Goal: Transaction & Acquisition: Purchase product/service

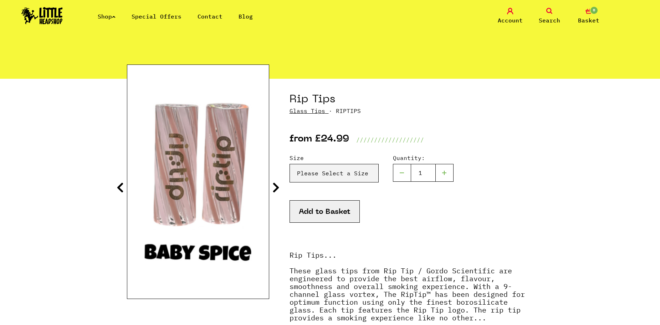
scroll to position [36, 0]
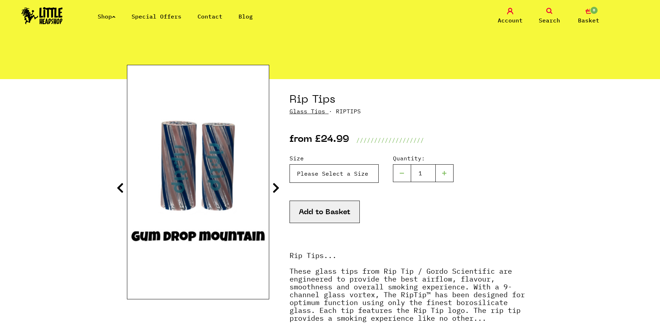
click at [344, 171] on select "Please Select a Size Rip Tips - Size 7 - Clear - £24.99 (Out of Stock) Rip Tips…" at bounding box center [334, 173] width 89 height 19
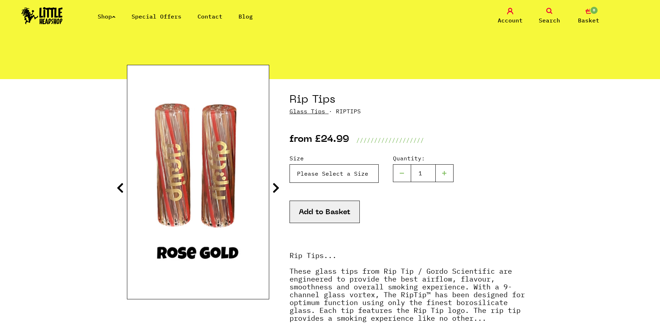
click at [290, 164] on select "Please Select a Size Rip Tips - Size 7 - Clear - £24.99 (Out of Stock) Rip Tips…" at bounding box center [334, 173] width 89 height 19
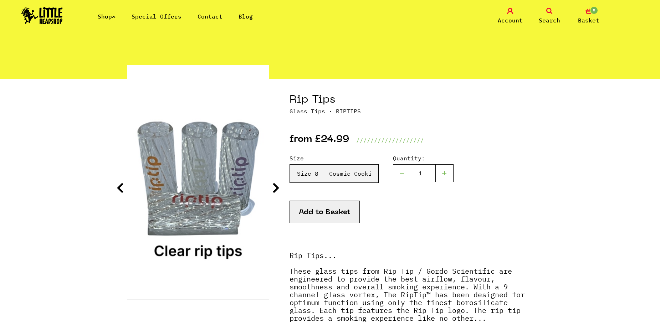
click at [277, 185] on icon at bounding box center [275, 187] width 7 height 11
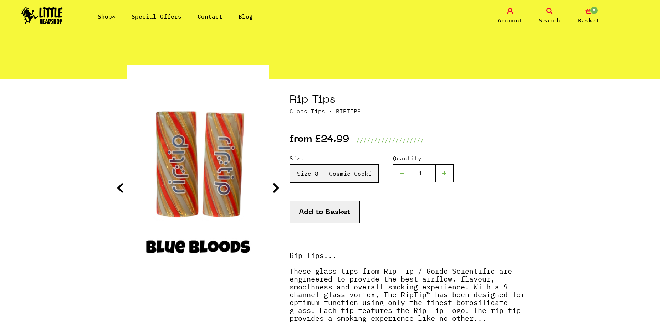
click at [277, 185] on icon at bounding box center [275, 187] width 7 height 11
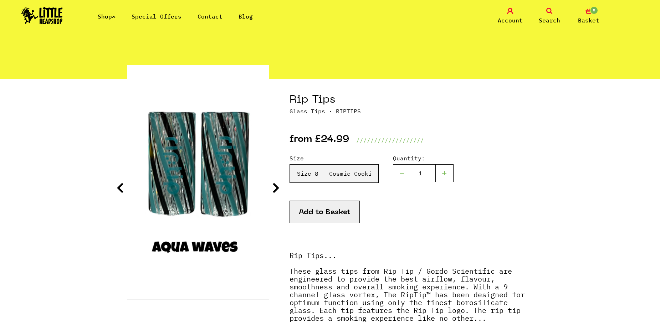
click at [277, 185] on icon at bounding box center [275, 187] width 7 height 11
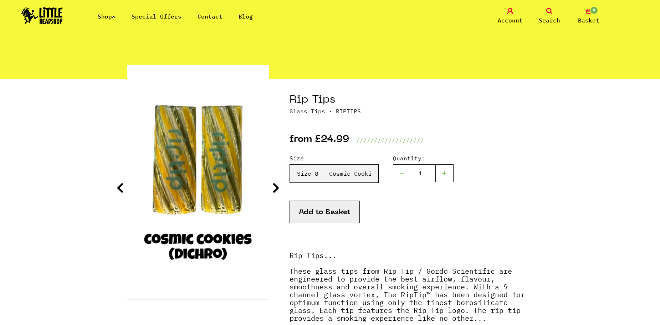
click at [277, 185] on icon at bounding box center [275, 187] width 7 height 11
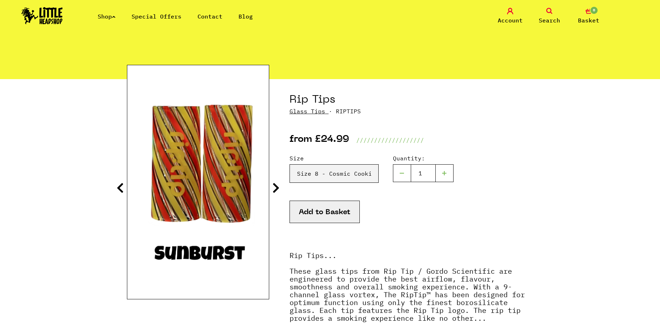
click at [123, 187] on icon at bounding box center [120, 187] width 7 height 11
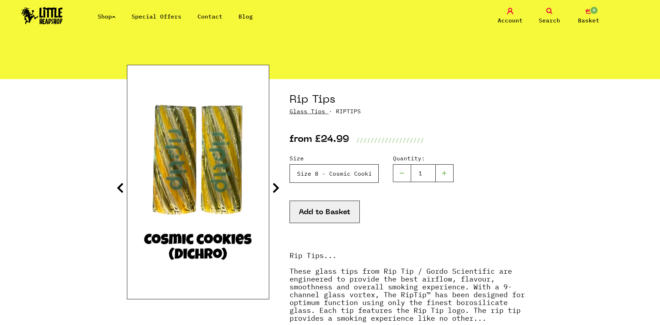
click at [329, 179] on select "Please Select a Size Rip Tips - Size 7 - Clear - £24.99 (Out of Stock) Rip Tips…" at bounding box center [334, 173] width 89 height 19
select select "1935"
click at [290, 164] on select "Please Select a Size Rip Tips - Size 7 - Clear - £24.99 (Out of Stock) Rip Tips…" at bounding box center [334, 173] width 89 height 19
click at [272, 190] on icon at bounding box center [275, 187] width 7 height 11
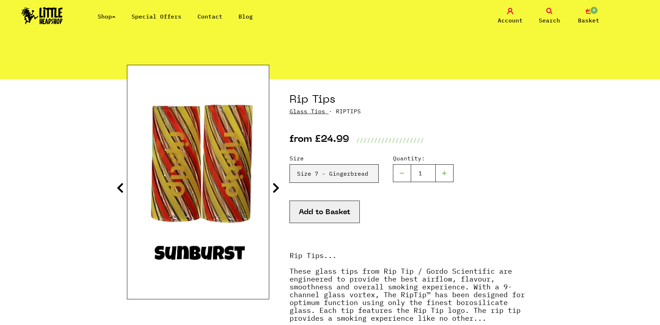
click at [272, 190] on icon at bounding box center [275, 187] width 7 height 11
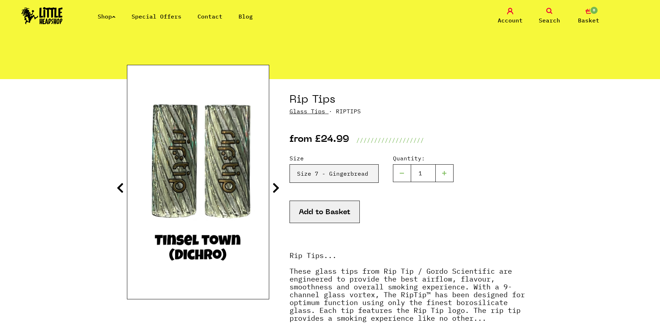
click at [272, 190] on icon at bounding box center [275, 187] width 7 height 11
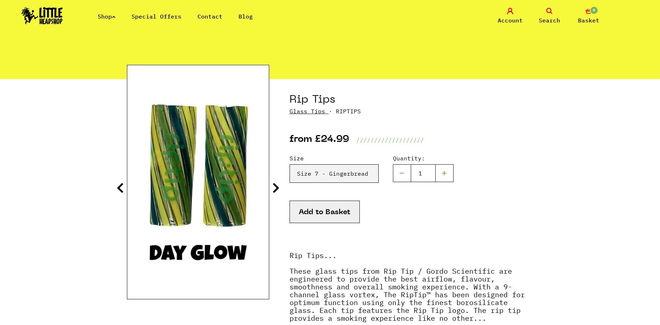
click at [272, 190] on icon at bounding box center [275, 187] width 7 height 11
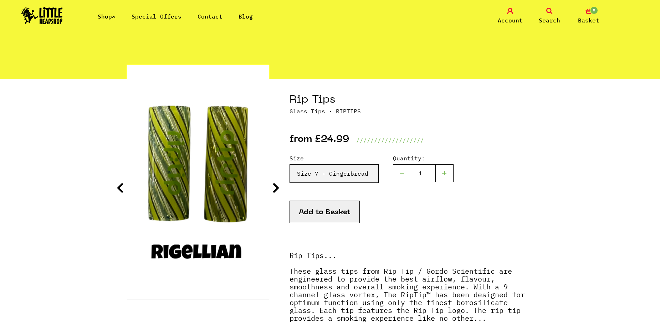
click at [272, 190] on icon at bounding box center [275, 187] width 7 height 11
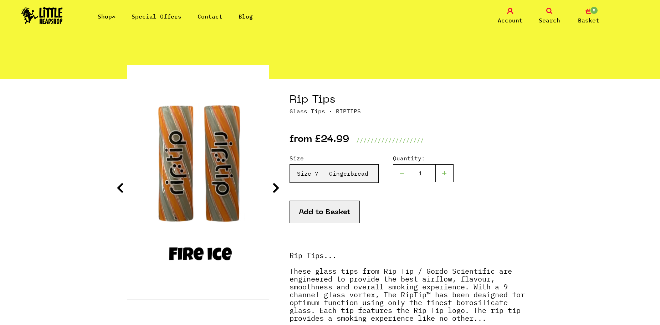
click at [272, 190] on icon at bounding box center [275, 187] width 7 height 11
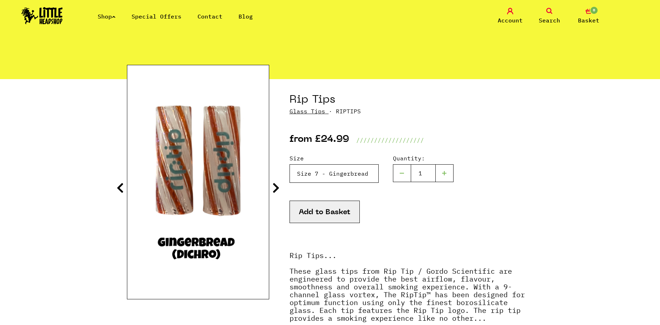
click at [324, 167] on select "Please Select a Size Rip Tips - Size 7 - Clear - £24.99 (Out of Stock) Rip Tips…" at bounding box center [334, 173] width 89 height 19
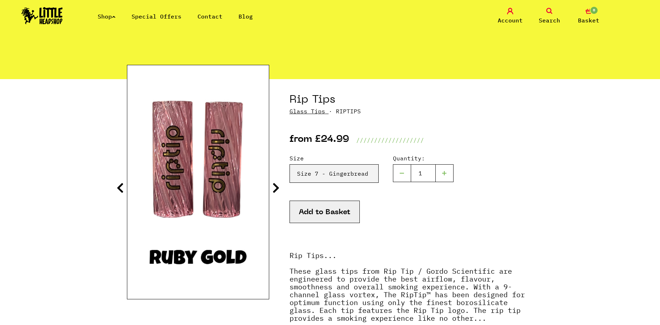
click at [397, 223] on div "Add to Basket" at bounding box center [412, 221] width 244 height 40
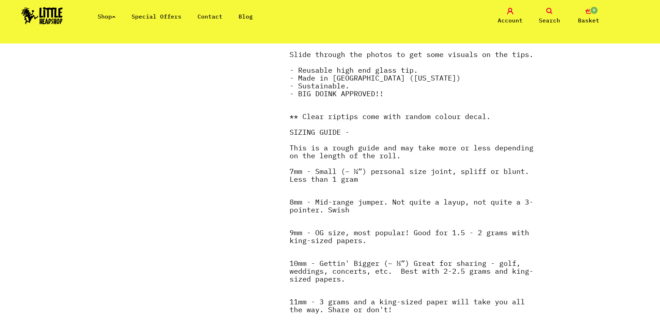
scroll to position [357, 0]
